Goal: Information Seeking & Learning: Learn about a topic

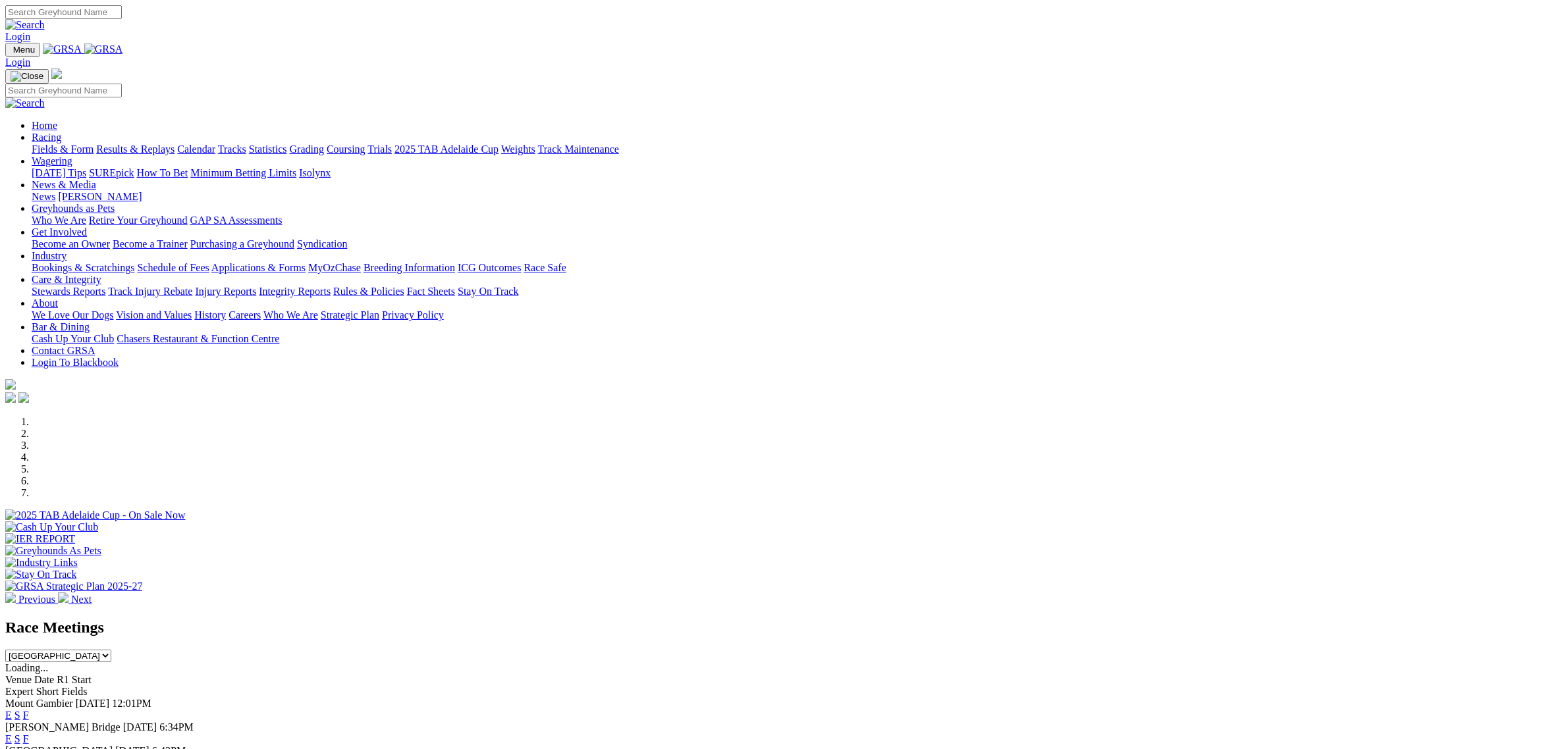
click at [61, 132] on link "Racing" at bounding box center [46, 137] width 30 height 11
click at [93, 144] on link "Fields & Form" at bounding box center [62, 149] width 62 height 11
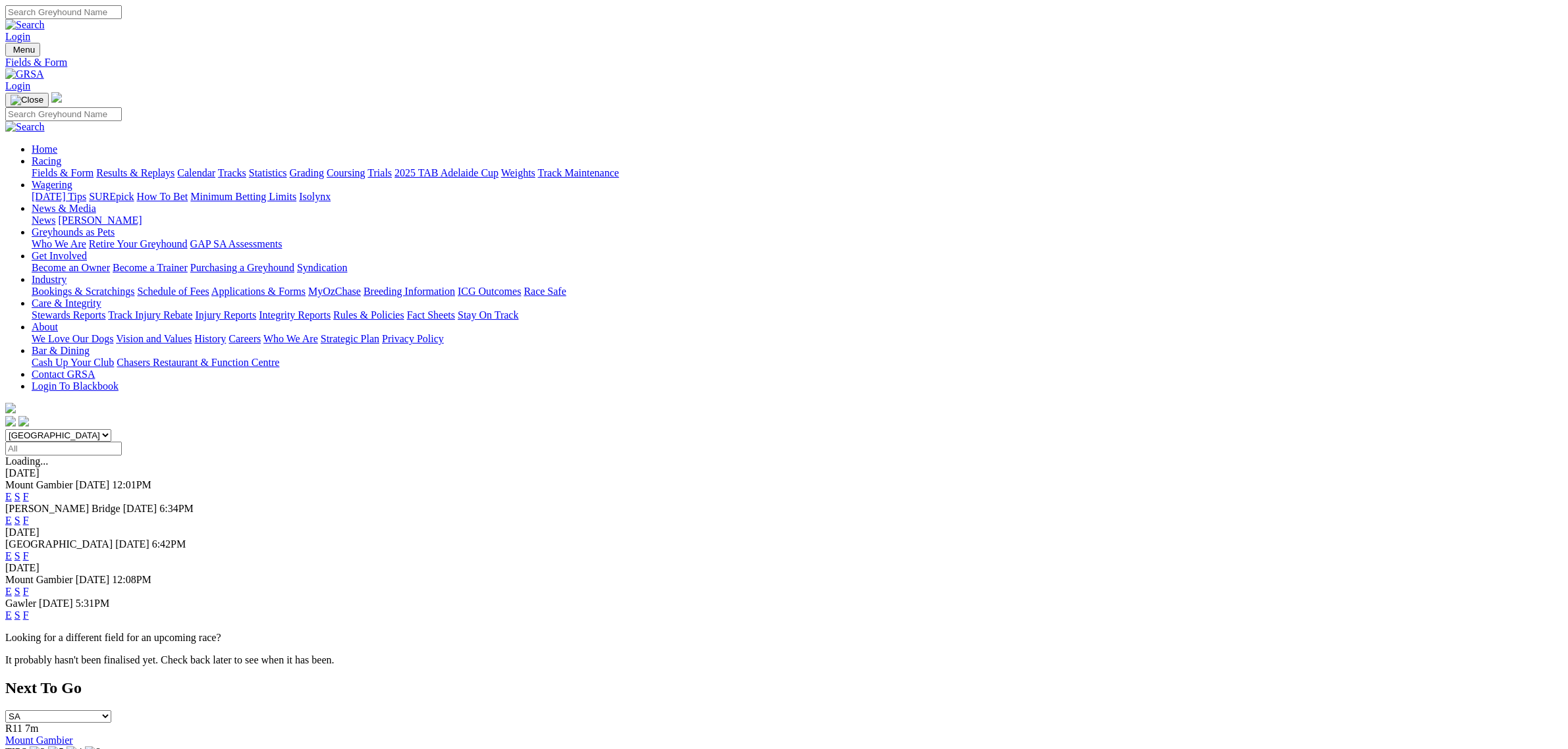
click at [112, 429] on select "[GEOGRAPHIC_DATA] [GEOGRAPHIC_DATA] [GEOGRAPHIC_DATA] [GEOGRAPHIC_DATA] [GEOGRA…" at bounding box center [59, 436] width 106 height 13
select select "QLD"
click at [112, 429] on select "[GEOGRAPHIC_DATA] [GEOGRAPHIC_DATA] [GEOGRAPHIC_DATA] [GEOGRAPHIC_DATA] [GEOGRA…" at bounding box center [59, 436] width 106 height 13
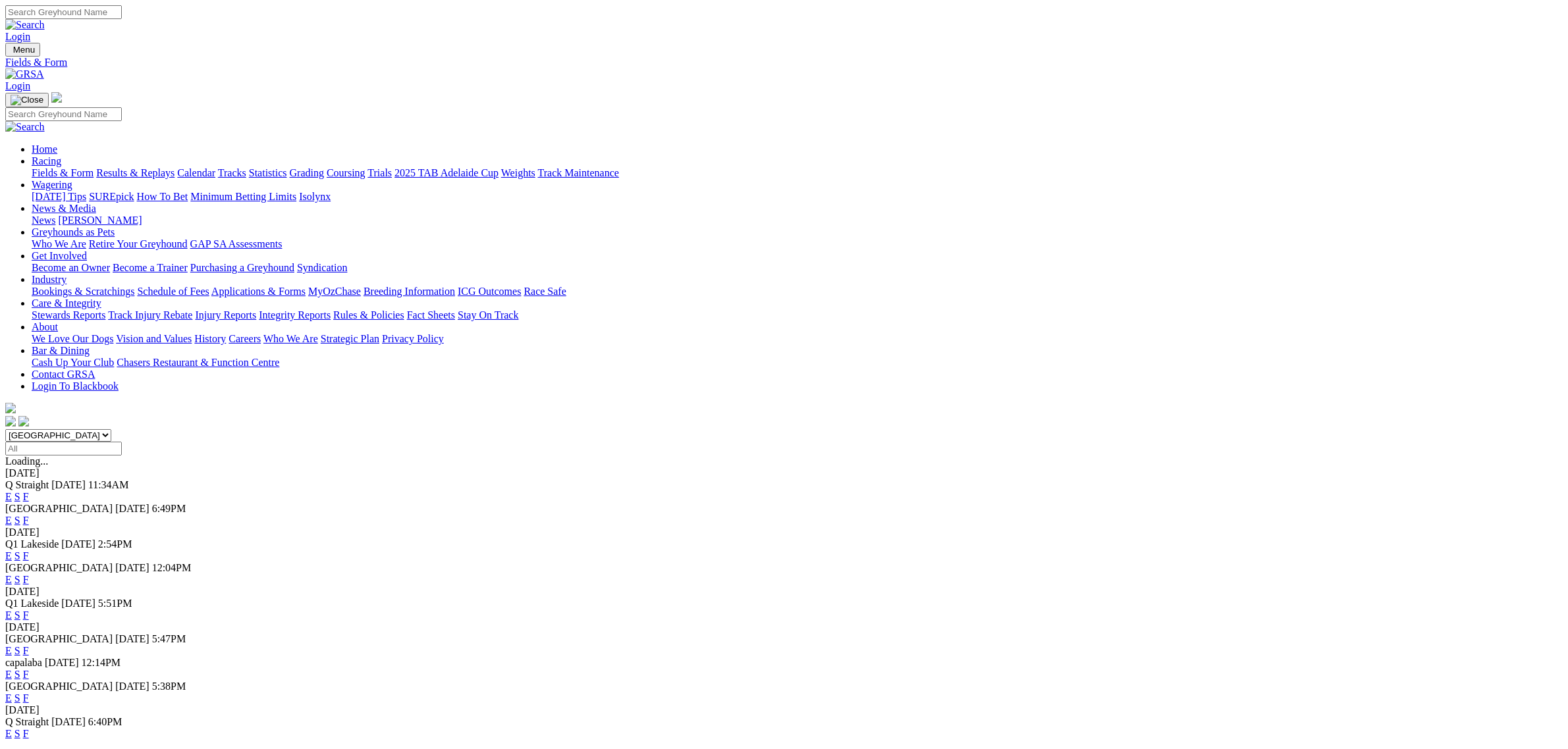
drag, startPoint x: 839, startPoint y: 429, endPoint x: 831, endPoint y: 426, distance: 8.5
click at [12, 574] on link "E" at bounding box center [9, 580] width 6 height 11
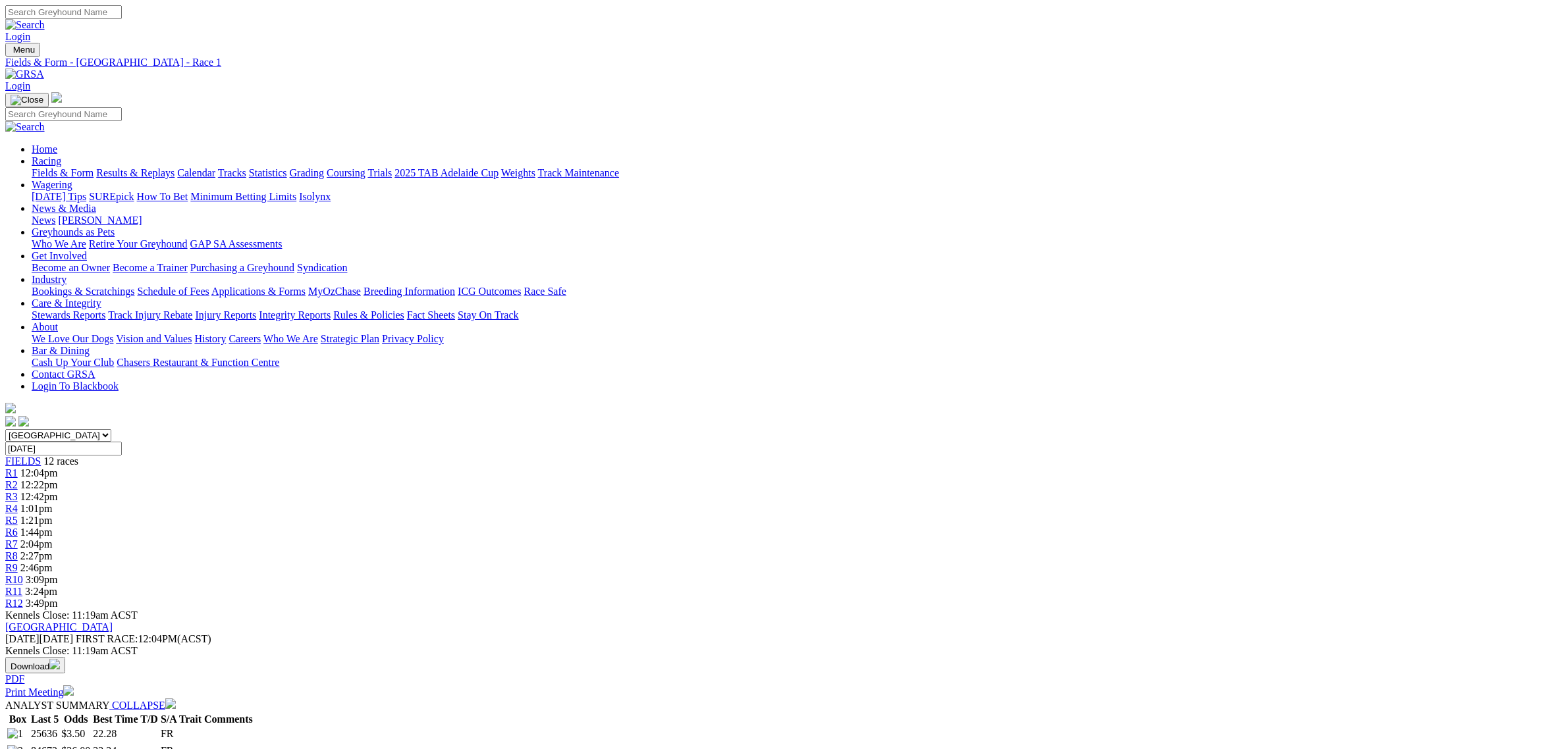
scroll to position [494, 0]
